Goal: Information Seeking & Learning: Learn about a topic

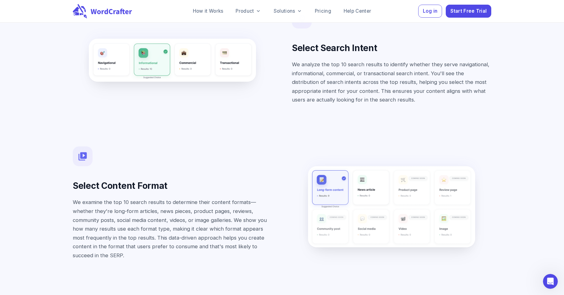
scroll to position [2519, 0]
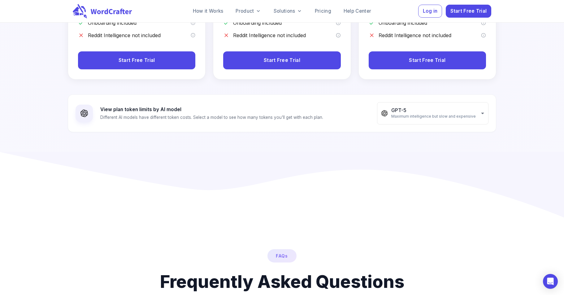
scroll to position [109, 0]
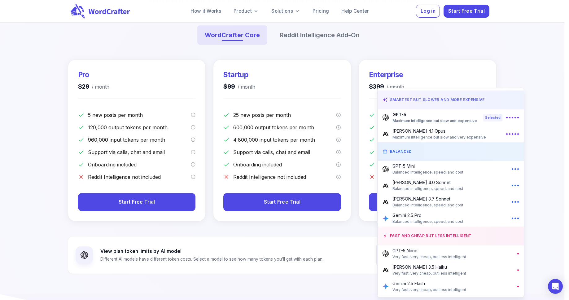
click at [303, 237] on div at bounding box center [284, 150] width 569 height 300
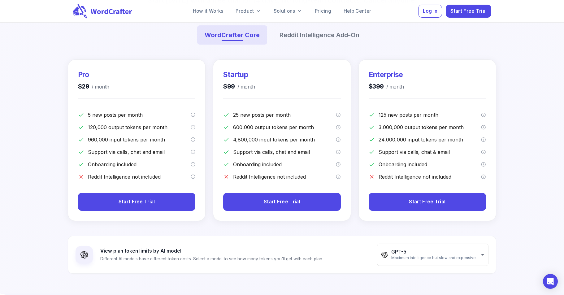
click at [303, 234] on div "Pro $29 / month 5 new posts per month 120,000 output tokens per month 960,000 i…" at bounding box center [282, 173] width 434 height 242
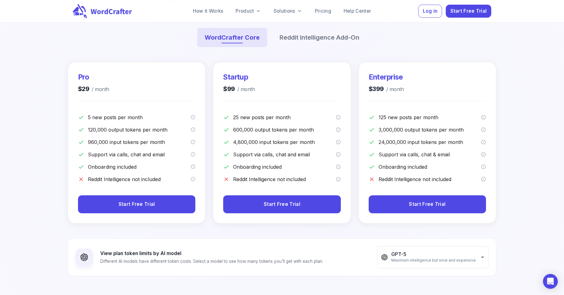
scroll to position [141, 0]
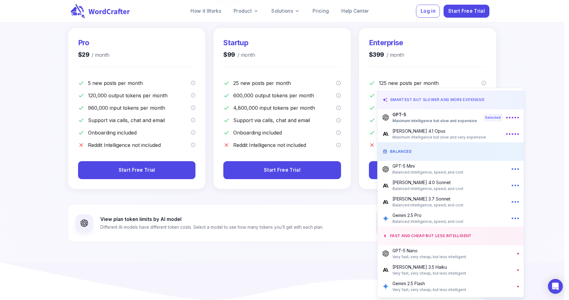
click at [421, 185] on p "[PERSON_NAME] 4.0 Sonnet" at bounding box center [427, 182] width 71 height 7
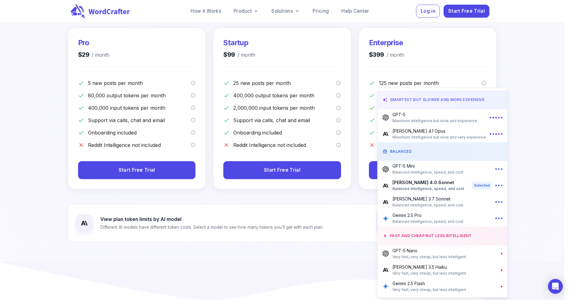
click at [427, 214] on p "Gemini 2.5 Pro" at bounding box center [427, 215] width 71 height 7
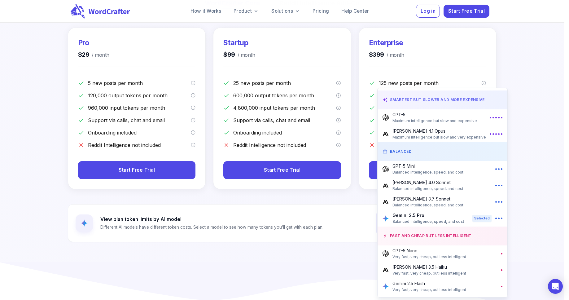
click at [426, 202] on span "Balanced intelligence, speed, and cost" at bounding box center [427, 205] width 71 height 6
click at [409, 220] on span "Balanced intelligence, speed, and cost" at bounding box center [427, 221] width 71 height 6
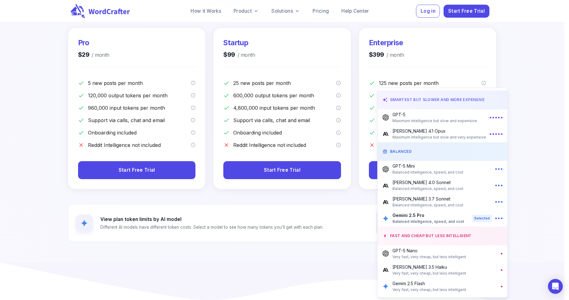
click at [431, 187] on span "Balanced intelligence, speed, and cost" at bounding box center [427, 189] width 71 height 6
type input "**********"
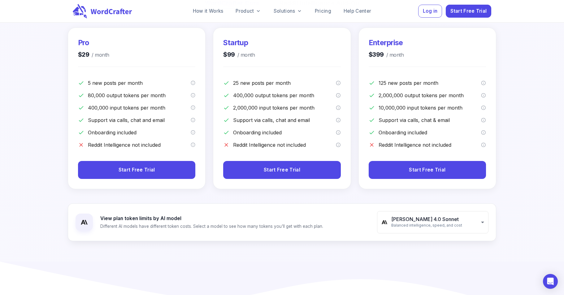
click at [352, 204] on div "**********" at bounding box center [282, 222] width 429 height 38
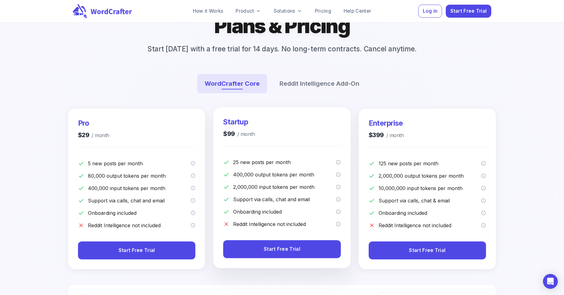
scroll to position [0, 0]
